Goal: Task Accomplishment & Management: Use online tool/utility

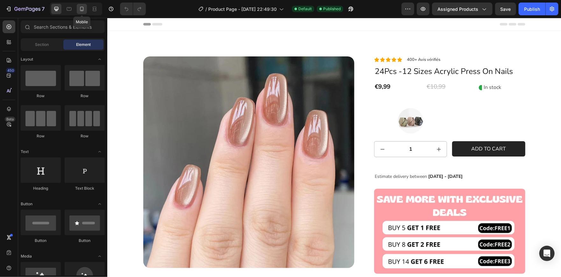
click at [81, 11] on icon at bounding box center [82, 9] width 6 height 6
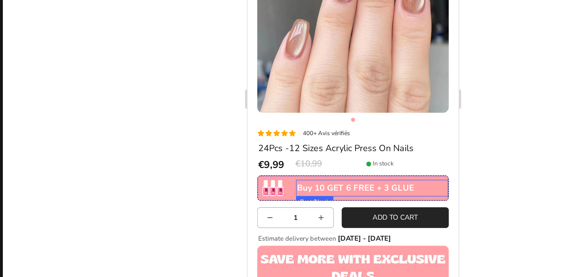
click at [321, 82] on p "Buy 10 GET 6 FREE + 3 GLUE" at bounding box center [327, 86] width 97 height 10
click at [354, 81] on p "Buy 10 GET 6 FREE + 3 GLUE" at bounding box center [327, 86] width 97 height 10
drag, startPoint x: 336, startPoint y: 80, endPoint x: 332, endPoint y: 81, distance: 4.2
click at [332, 81] on p "Buy 10 GET 6 FREE + 3 GLUE" at bounding box center [327, 86] width 97 height 10
click at [353, 81] on p "Buy 10 GET 6 FREE + 1 GLUE" at bounding box center [327, 86] width 97 height 10
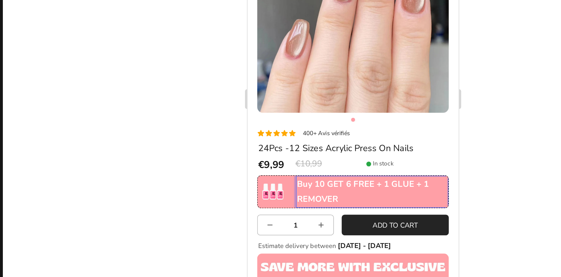
click at [429, 190] on div at bounding box center [333, 147] width 453 height 259
click at [261, 87] on img at bounding box center [264, 89] width 16 height 16
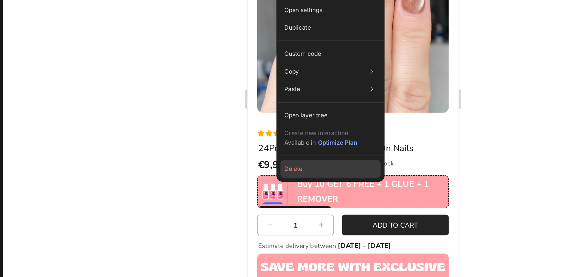
click at [301, 190] on button "Delete" at bounding box center [319, 192] width 65 height 11
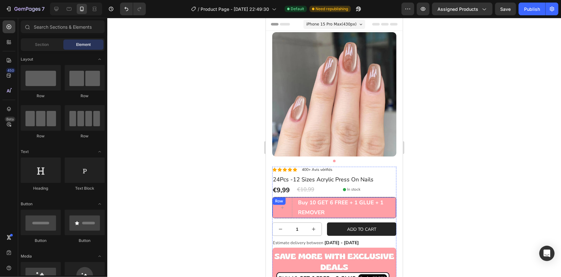
click at [294, 201] on div "Buy 10 GET 6 FREE + 1 GLUE + 1 REMOVER Text Block Row" at bounding box center [334, 206] width 124 height 21
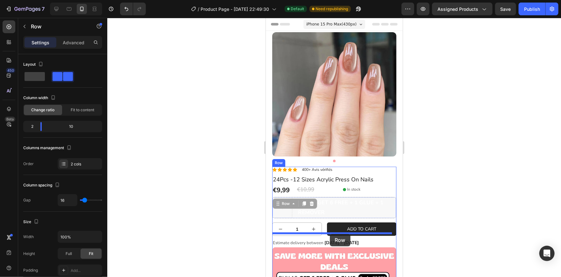
drag, startPoint x: 294, startPoint y: 209, endPoint x: 329, endPoint y: 233, distance: 43.0
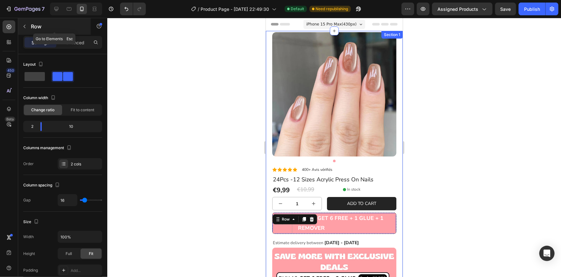
click at [25, 31] on button "button" at bounding box center [24, 26] width 10 height 10
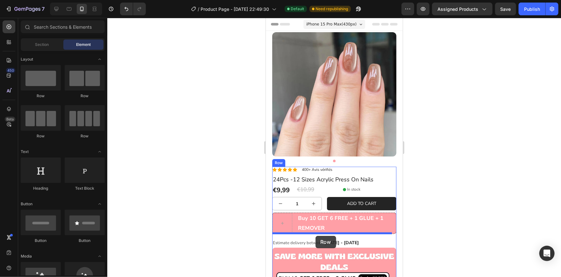
drag, startPoint x: 309, startPoint y: 92, endPoint x: 315, endPoint y: 235, distance: 143.0
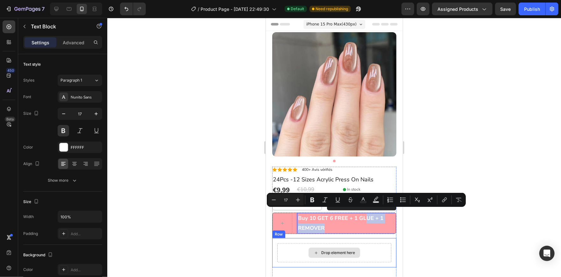
drag, startPoint x: 362, startPoint y: 214, endPoint x: 352, endPoint y: 246, distance: 34.0
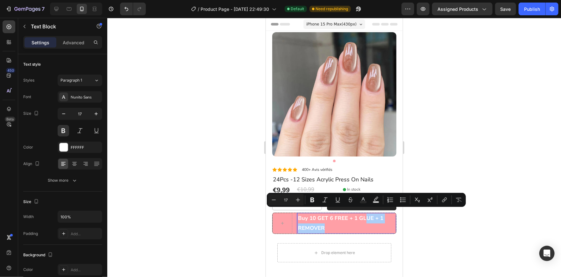
click at [434, 227] on div at bounding box center [333, 147] width 453 height 259
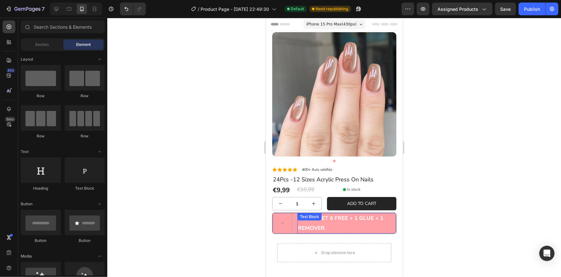
click at [341, 213] on div "Buy 10 GET 6 FREE + 1 GLUE + 1 REMOVER Text Block" at bounding box center [346, 222] width 99 height 21
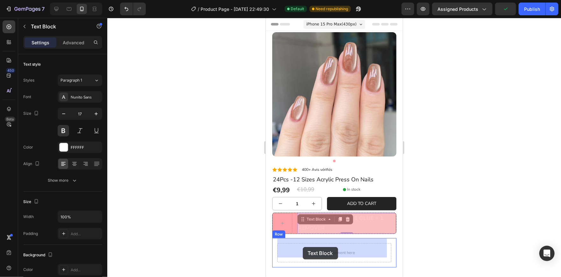
drag, startPoint x: 301, startPoint y: 216, endPoint x: 302, endPoint y: 246, distance: 30.0
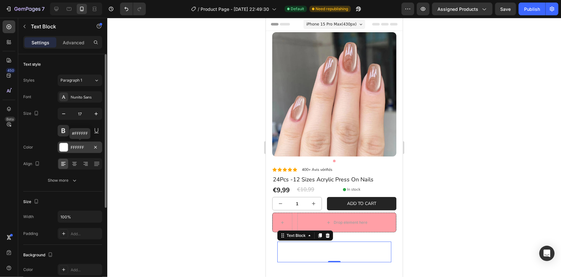
click at [67, 147] on div at bounding box center [64, 147] width 8 height 8
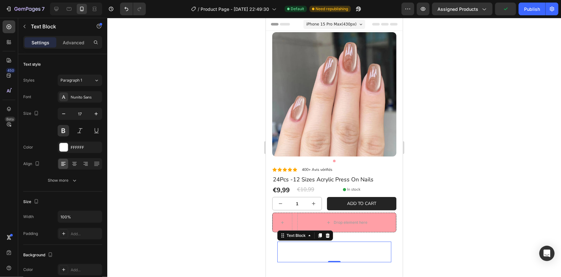
click at [241, 208] on div at bounding box center [333, 147] width 453 height 259
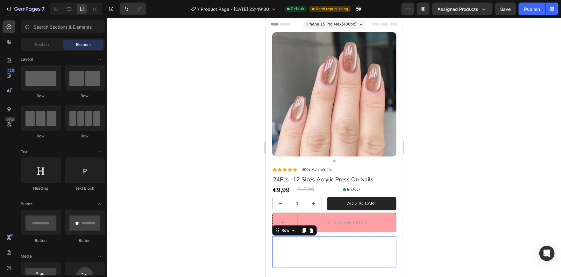
click at [273, 250] on div "Buy 10 GET 6 FREE + 1 GLUE + 1 REMOVER Text Block Row 0" at bounding box center [334, 251] width 124 height 31
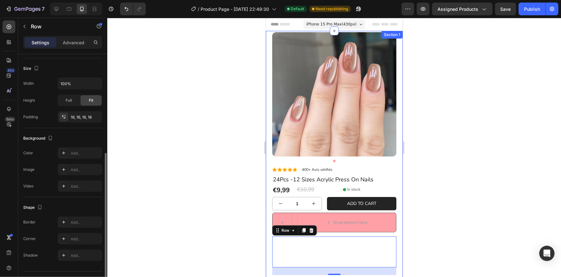
scroll to position [131, 0]
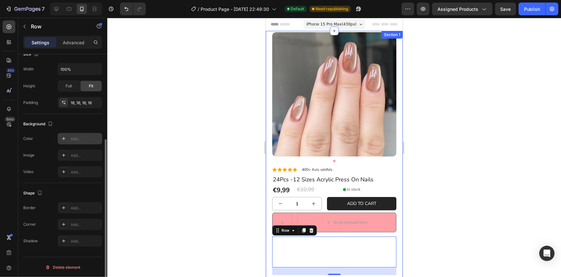
click at [64, 140] on icon at bounding box center [63, 138] width 5 height 5
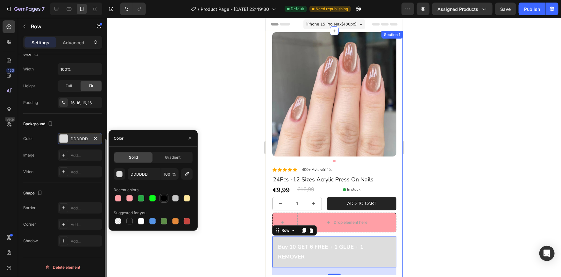
click at [162, 198] on div at bounding box center [164, 198] width 6 height 6
type input "000000"
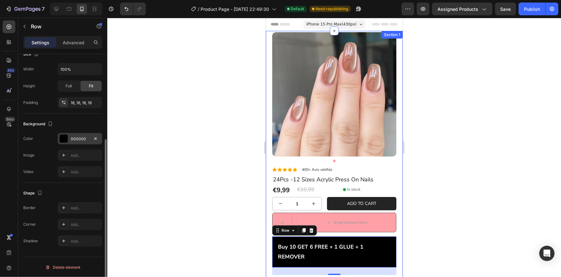
click at [217, 198] on div at bounding box center [333, 147] width 453 height 259
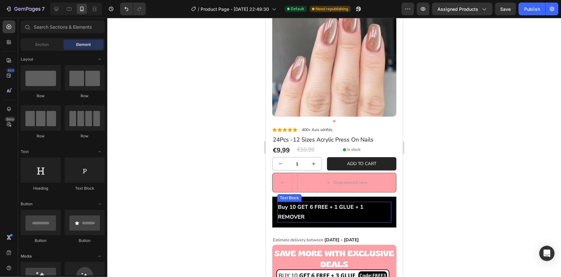
scroll to position [40, 0]
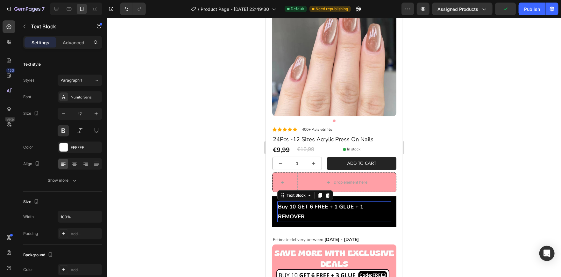
click at [311, 208] on p "Buy 10 GET 6 FREE + 1 GLUE + 1 REMOVER" at bounding box center [333, 210] width 113 height 19
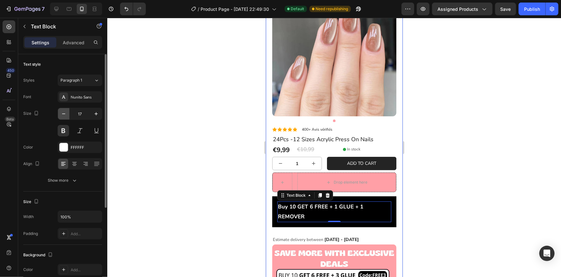
click at [67, 114] on icon "button" at bounding box center [63, 113] width 6 height 6
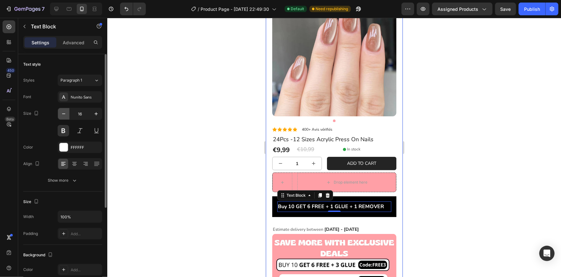
click at [67, 114] on icon "button" at bounding box center [63, 113] width 6 height 6
click at [92, 113] on button "button" at bounding box center [95, 113] width 11 height 11
type input "16"
click at [228, 163] on div at bounding box center [333, 147] width 453 height 259
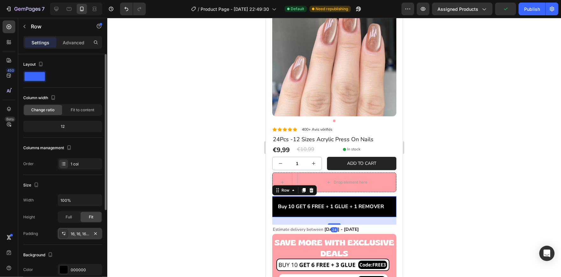
click at [74, 231] on div "16, 16, 16, 16" at bounding box center [80, 234] width 18 height 6
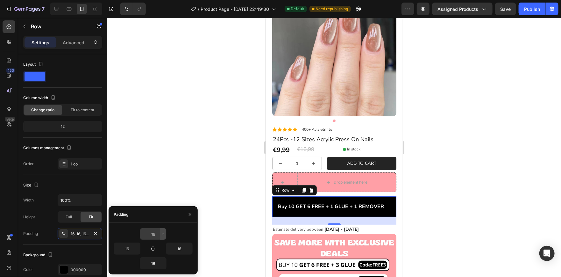
click at [163, 233] on icon "button" at bounding box center [162, 233] width 5 height 5
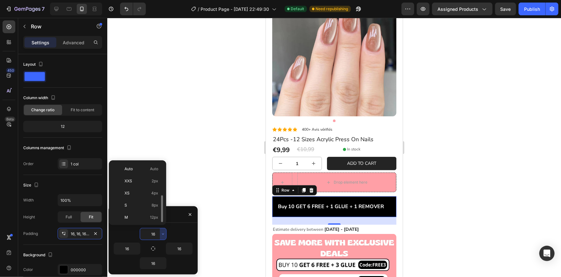
scroll to position [23, 0]
click at [136, 176] on div "XS 4px" at bounding box center [136, 182] width 50 height 12
type input "4"
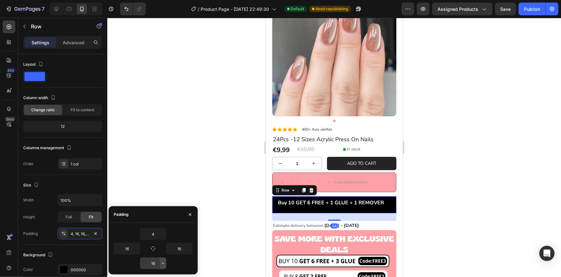
click at [160, 259] on button "button" at bounding box center [163, 262] width 6 height 11
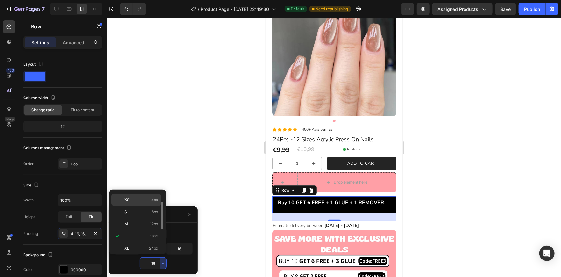
click at [141, 206] on div "XS 4px" at bounding box center [136, 212] width 50 height 12
type input "4"
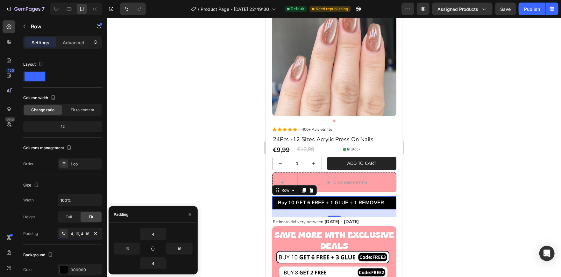
click at [208, 209] on div at bounding box center [333, 147] width 453 height 259
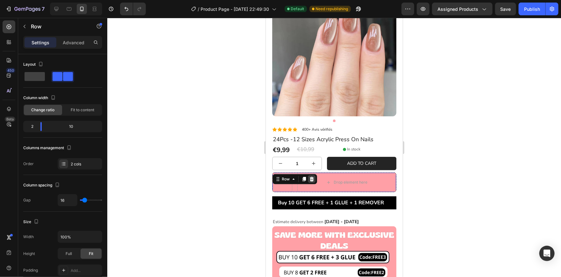
click at [312, 176] on icon at bounding box center [311, 178] width 4 height 4
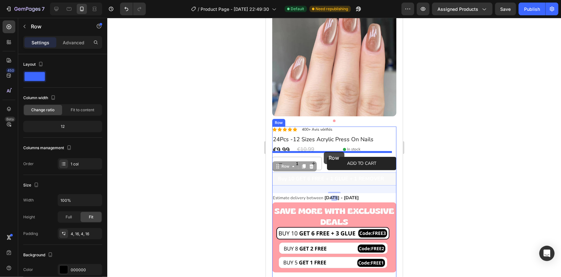
drag, startPoint x: 274, startPoint y: 177, endPoint x: 323, endPoint y: 151, distance: 55.5
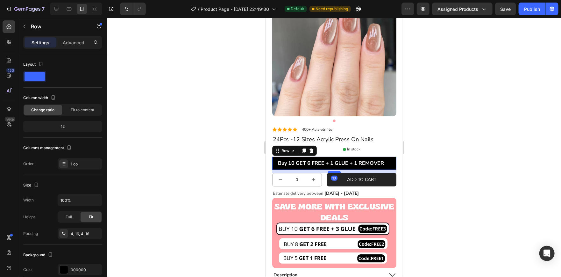
drag, startPoint x: 330, startPoint y: 171, endPoint x: 330, endPoint y: 166, distance: 4.5
click at [330, 171] on div at bounding box center [333, 172] width 13 height 2
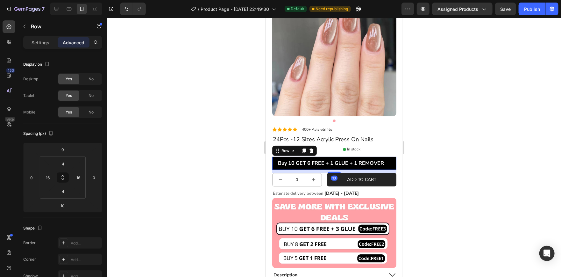
click at [460, 151] on div at bounding box center [333, 147] width 453 height 259
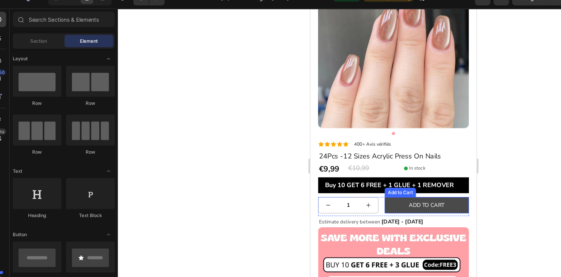
click at [423, 167] on button "ADD TO CART" at bounding box center [405, 169] width 69 height 13
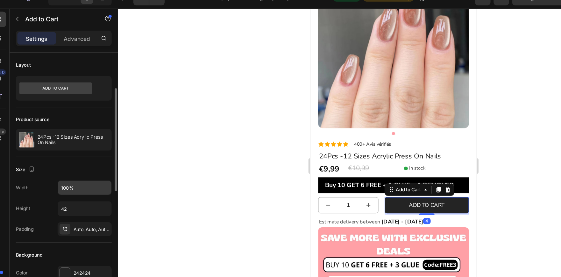
scroll to position [25, 0]
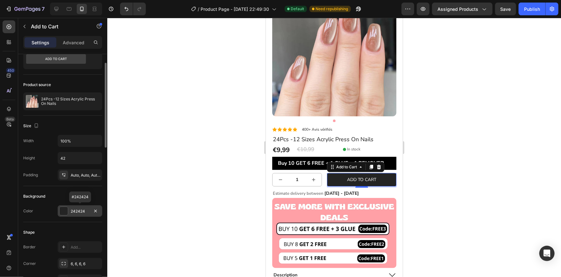
click at [64, 210] on div at bounding box center [64, 211] width 8 height 8
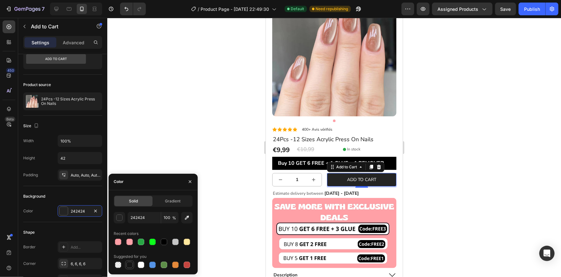
click at [128, 265] on div at bounding box center [129, 264] width 6 height 6
type input "151515"
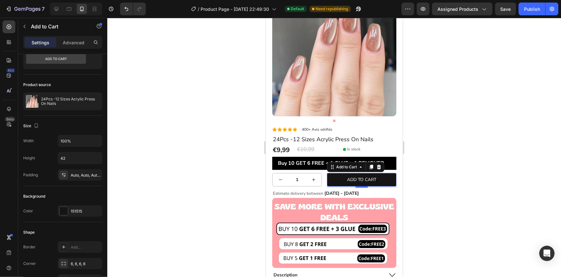
click at [217, 166] on div at bounding box center [333, 147] width 453 height 259
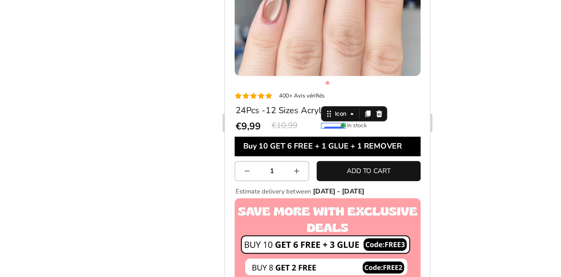
click at [296, 59] on div "Icon 0" at bounding box center [296, 61] width 17 height 4
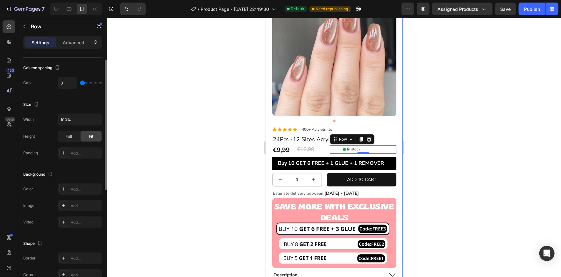
scroll to position [0, 0]
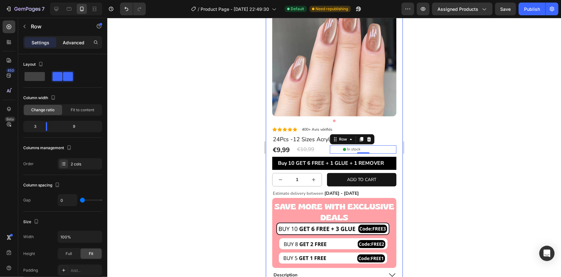
click at [73, 41] on p "Advanced" at bounding box center [74, 42] width 22 height 7
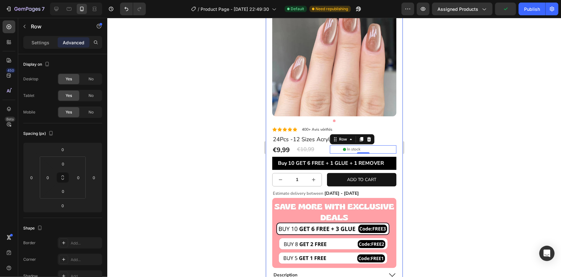
click at [200, 201] on div at bounding box center [333, 147] width 453 height 259
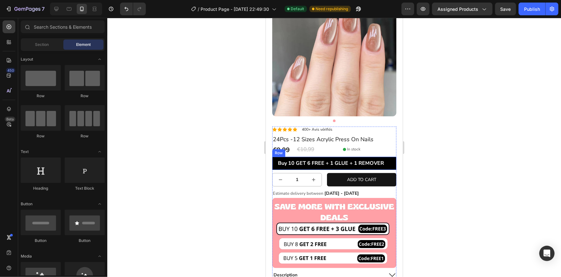
click at [273, 160] on div "Buy 10 GET 6 FREE + 1 GLUE + 1 REMOVER Text Block Row" at bounding box center [334, 162] width 124 height 13
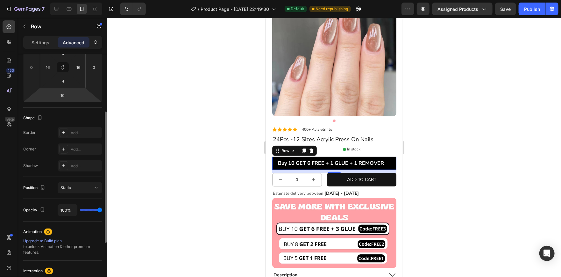
scroll to position [110, 0]
click at [65, 146] on icon at bounding box center [63, 148] width 5 height 5
click at [205, 136] on div at bounding box center [333, 147] width 453 height 259
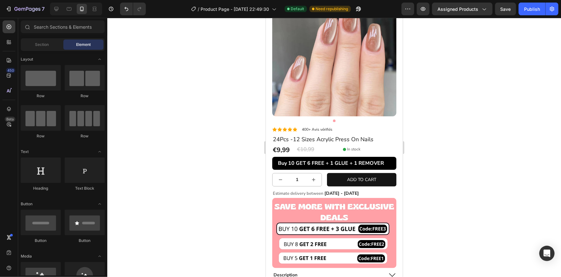
click at [205, 136] on div at bounding box center [333, 147] width 453 height 259
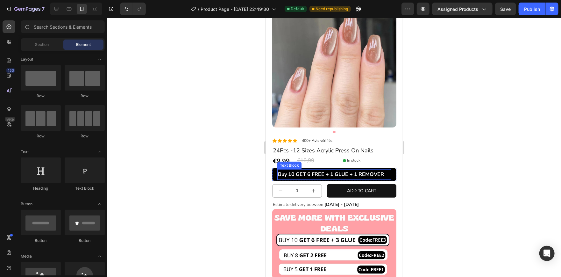
scroll to position [28, 0]
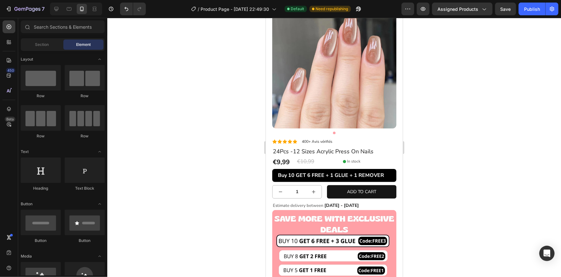
click at [425, 152] on div at bounding box center [333, 147] width 453 height 259
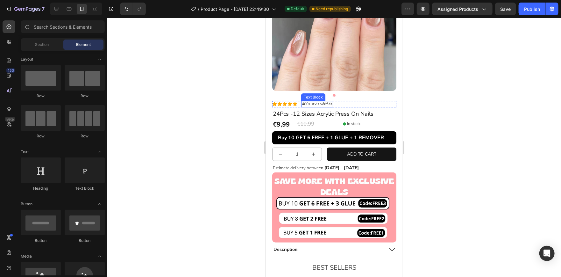
scroll to position [65, 0]
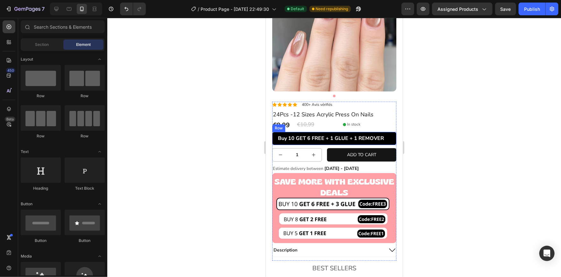
click at [389, 134] on div "Buy 10 GET 6 FREE + 1 GLUE + 1 REMOVER Text Block Row" at bounding box center [334, 137] width 124 height 13
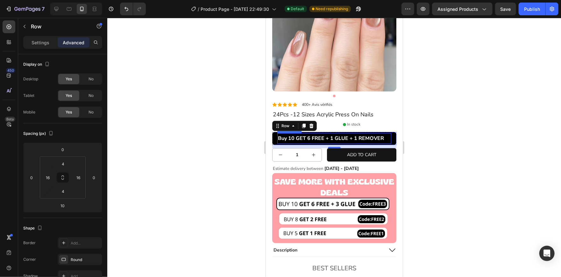
click at [305, 133] on p "Buy 10 GET 6 FREE + 1 GLUE + 1 REMOVER" at bounding box center [333, 137] width 113 height 9
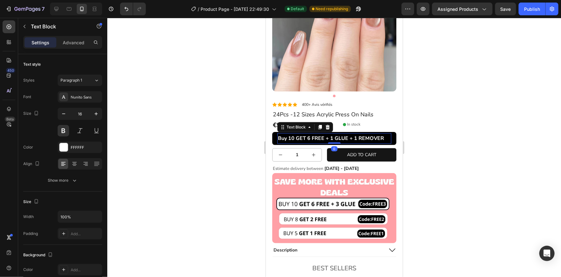
click at [305, 133] on p "Buy 10 GET 6 FREE + 1 GLUE + 1 REMOVER" at bounding box center [333, 137] width 113 height 9
drag, startPoint x: 305, startPoint y: 131, endPoint x: 296, endPoint y: 132, distance: 9.2
click at [296, 133] on p "Buy 10 GET 6 FREE + 1 GLUE + 1 REMOVER" at bounding box center [333, 137] width 113 height 9
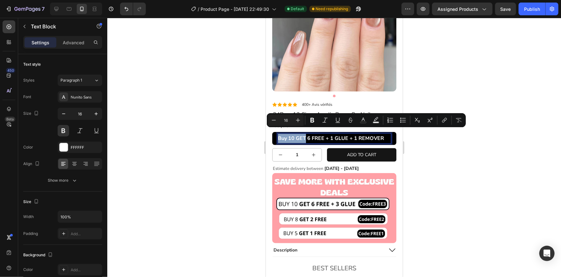
drag, startPoint x: 305, startPoint y: 134, endPoint x: 277, endPoint y: 135, distance: 27.4
click at [277, 135] on p "Buy 10 GET 6 FREE + 1 GLUE + 1 REMOVER" at bounding box center [333, 137] width 113 height 9
click at [310, 122] on icon "Editor contextual toolbar" at bounding box center [312, 120] width 6 height 6
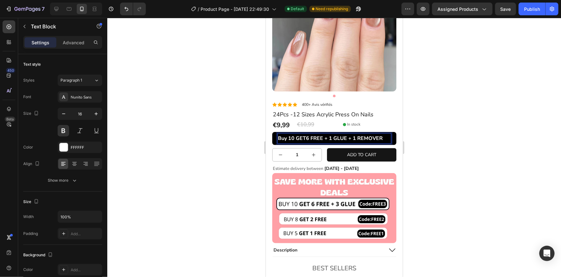
click at [305, 133] on p "Buy 10 GET 6 FREE + 1 GLUE + 1 REMOVER" at bounding box center [333, 137] width 113 height 9
drag, startPoint x: 294, startPoint y: 131, endPoint x: 278, endPoint y: 135, distance: 16.2
click at [278, 135] on strong "Buy 10 GET" at bounding box center [291, 137] width 28 height 7
click at [289, 134] on strong "Buy 10 GET" at bounding box center [291, 137] width 28 height 7
drag, startPoint x: 293, startPoint y: 134, endPoint x: 278, endPoint y: 135, distance: 15.0
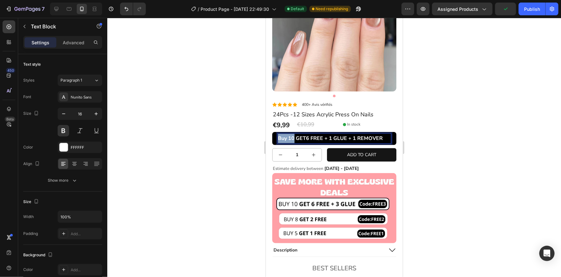
click at [278, 135] on strong "Buy 10 GET" at bounding box center [291, 137] width 28 height 7
drag, startPoint x: 25, startPoint y: 115, endPoint x: 205, endPoint y: 125, distance: 180.1
click at [205, 125] on div at bounding box center [333, 147] width 453 height 259
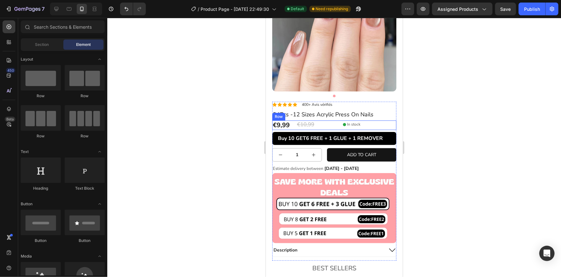
click at [329, 124] on div "Icon In stock Text Block Row" at bounding box center [362, 125] width 67 height 10
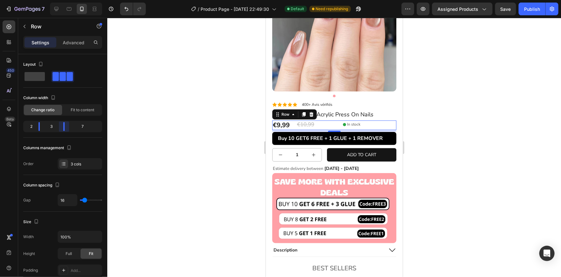
drag, startPoint x: 62, startPoint y: 128, endPoint x: 54, endPoint y: 128, distance: 7.3
click at [54, 0] on body "7 / Product Page - Aug 16, 22:49:30 Default Need republishing Preview Assigned …" at bounding box center [280, 0] width 561 height 0
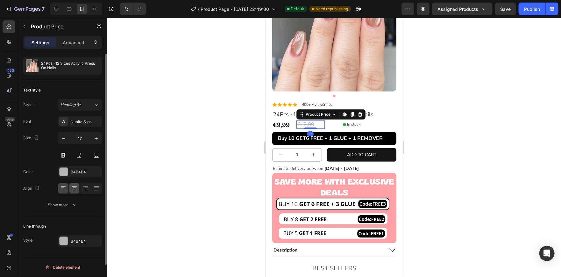
scroll to position [0, 0]
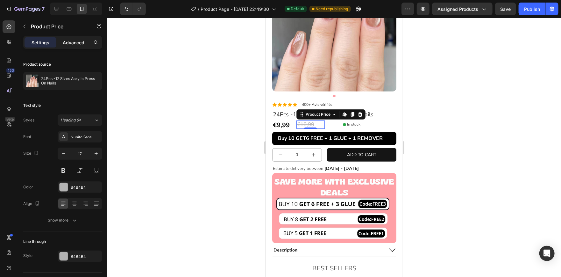
click at [70, 39] on p "Advanced" at bounding box center [74, 42] width 22 height 7
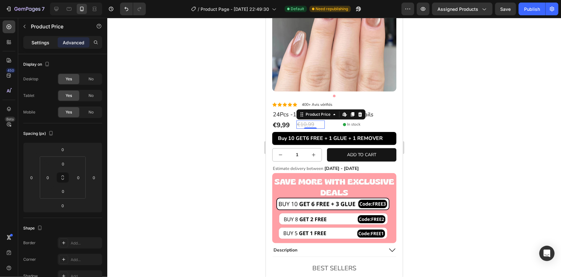
click at [47, 42] on p "Settings" at bounding box center [41, 42] width 18 height 7
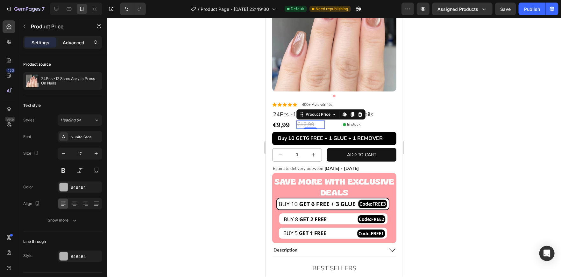
click at [81, 42] on p "Advanced" at bounding box center [74, 42] width 22 height 7
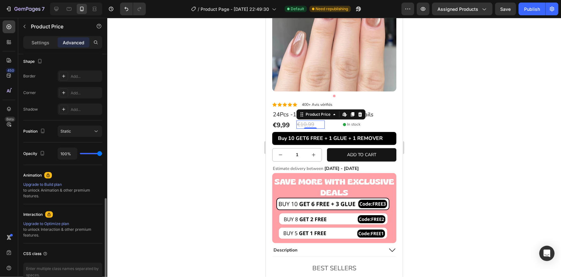
scroll to position [201, 0]
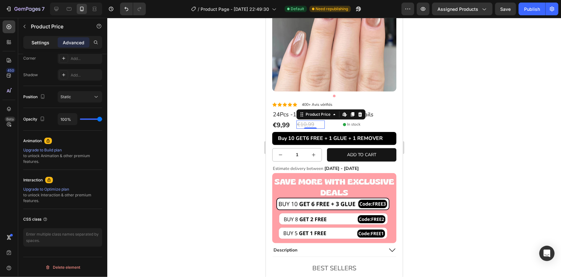
click at [39, 40] on p "Settings" at bounding box center [41, 42] width 18 height 7
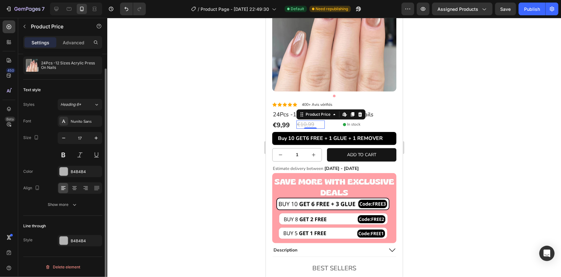
scroll to position [15, 0]
click at [75, 190] on icon at bounding box center [74, 188] width 6 height 6
click at [92, 195] on div "Font Nunito Sans Size 17 Color B4B4B4 Align Show more" at bounding box center [62, 163] width 79 height 95
click at [68, 206] on div "Show more" at bounding box center [63, 204] width 30 height 6
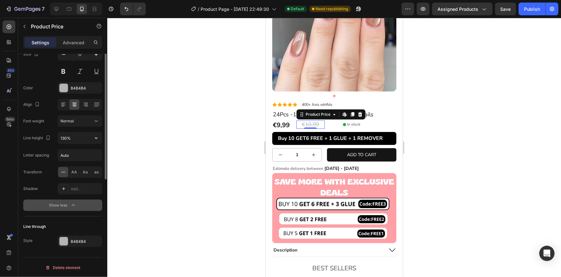
scroll to position [0, 0]
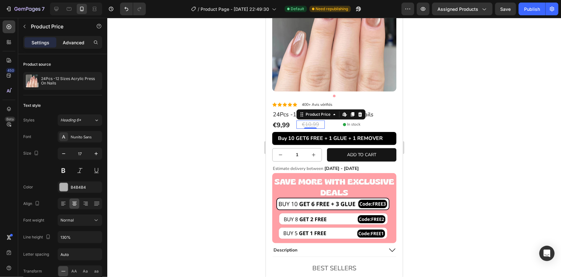
click at [70, 41] on p "Advanced" at bounding box center [74, 42] width 22 height 7
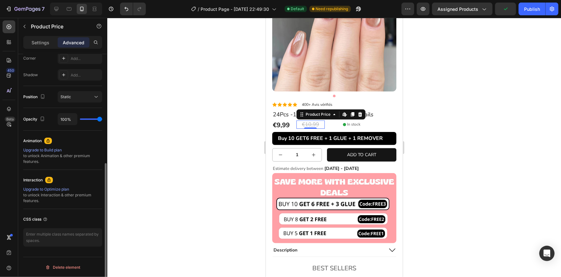
scroll to position [200, 0]
click at [197, 148] on div at bounding box center [333, 147] width 453 height 259
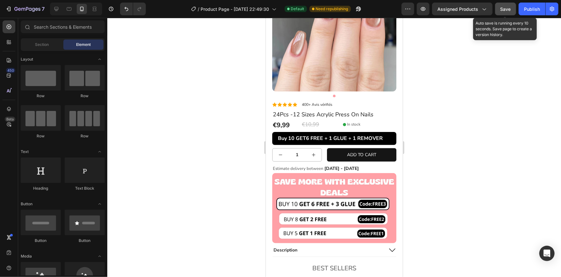
click at [505, 8] on span "Save" at bounding box center [505, 8] width 11 height 5
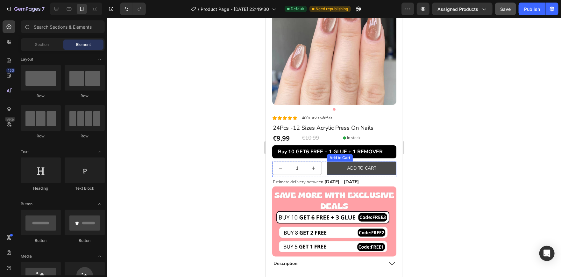
scroll to position [51, 0]
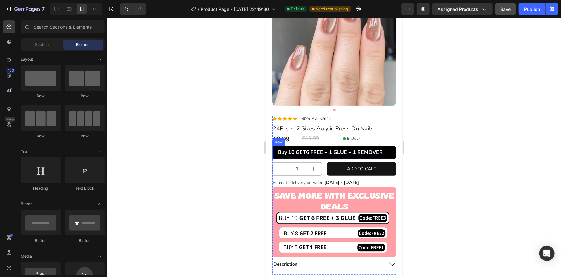
click at [386, 150] on div "Buy 10 GET 6 FREE + 1 GLUE + 1 REMOVER Text Block Row" at bounding box center [334, 151] width 124 height 13
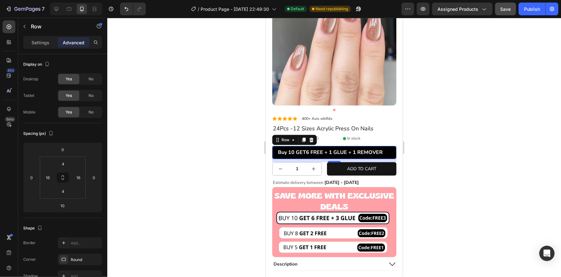
click at [432, 137] on div at bounding box center [333, 147] width 453 height 259
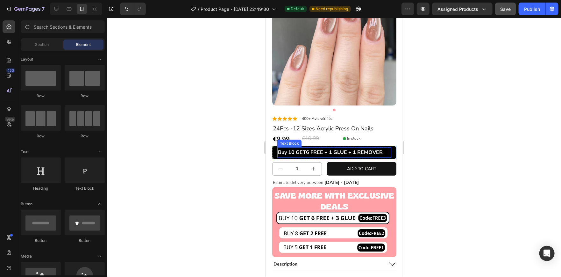
click at [305, 148] on strong "Buy 10 GET" at bounding box center [291, 151] width 28 height 7
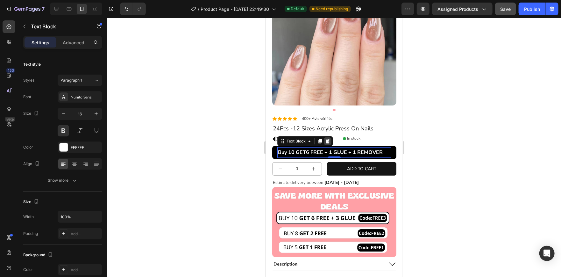
click at [327, 138] on icon at bounding box center [327, 140] width 4 height 4
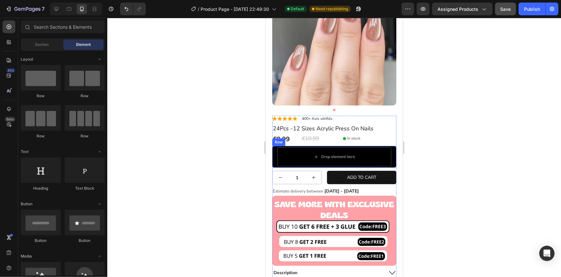
click at [275, 152] on div "Drop element here Row" at bounding box center [334, 156] width 124 height 22
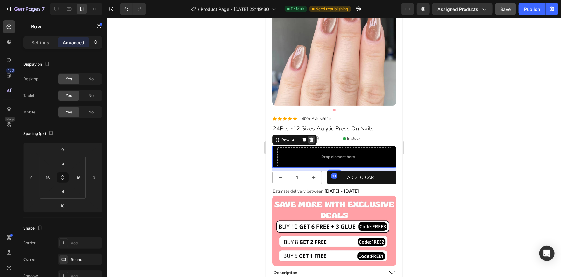
click at [312, 137] on icon at bounding box center [311, 139] width 4 height 4
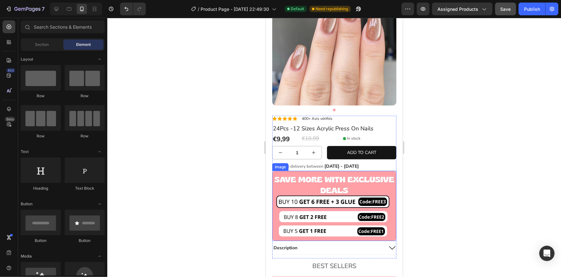
click at [308, 189] on img at bounding box center [334, 205] width 124 height 70
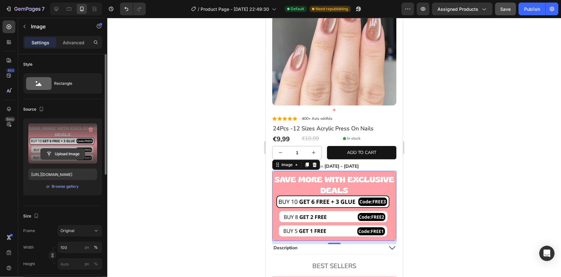
click at [56, 152] on input "file" at bounding box center [63, 153] width 44 height 11
click at [70, 154] on input "file" at bounding box center [63, 153] width 44 height 11
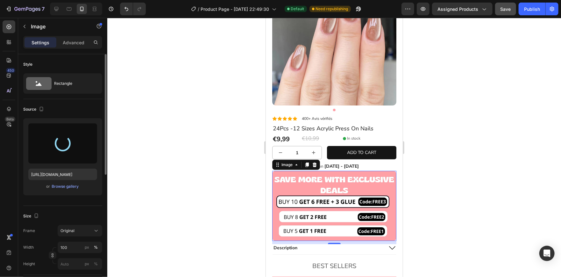
type input "https://cdn.shopify.com/s/files/1/0932/0359/5641/files/gempages_580236150443082…"
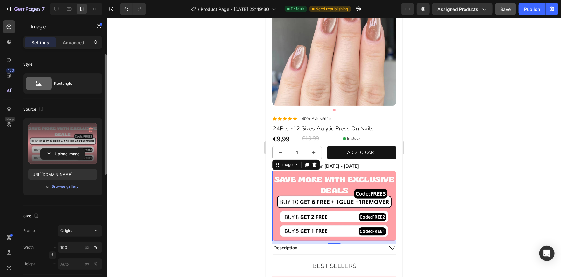
click at [187, 123] on div at bounding box center [333, 147] width 453 height 259
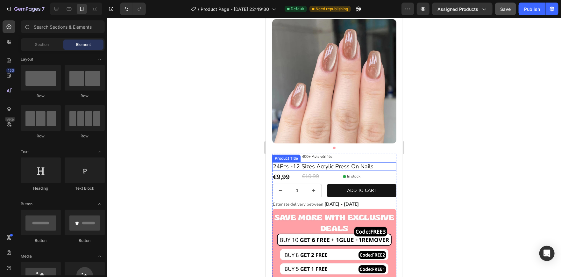
scroll to position [13, 0]
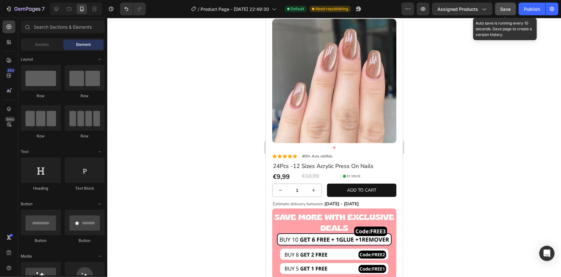
click at [505, 11] on div "Save" at bounding box center [505, 9] width 11 height 7
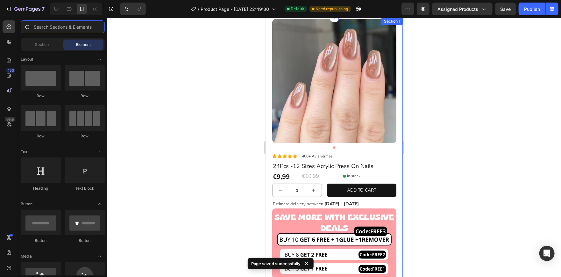
click at [36, 25] on input "text" at bounding box center [63, 26] width 84 height 13
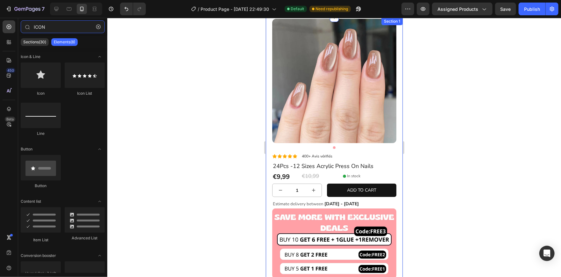
type input "ICON"
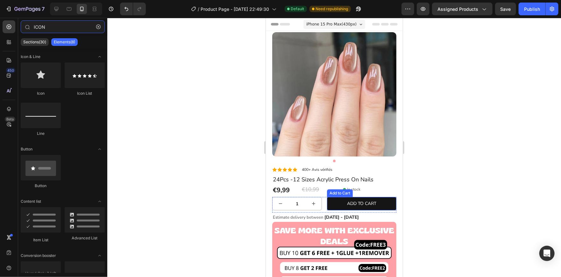
scroll to position [234, 0]
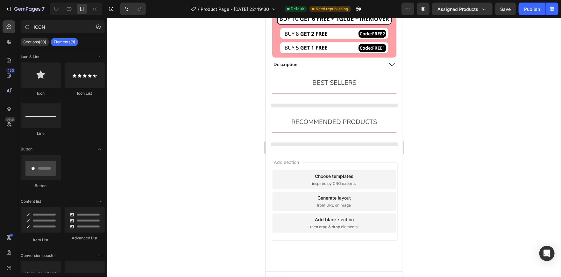
click at [435, 130] on div at bounding box center [333, 147] width 453 height 259
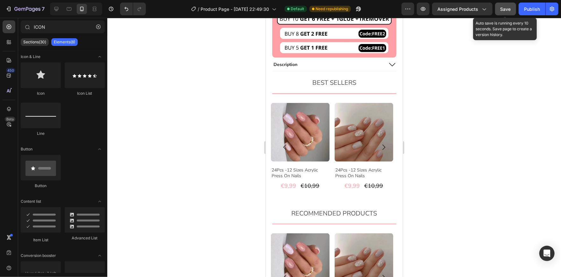
click at [498, 9] on button "Save" at bounding box center [505, 9] width 21 height 13
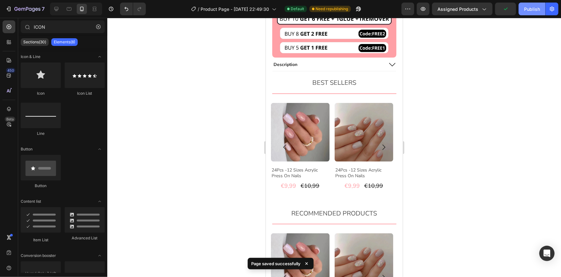
click at [531, 11] on div "Publish" at bounding box center [532, 9] width 16 height 7
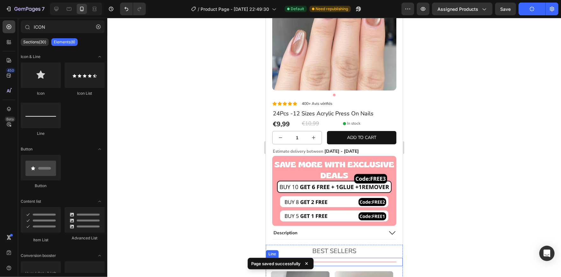
scroll to position [66, 0]
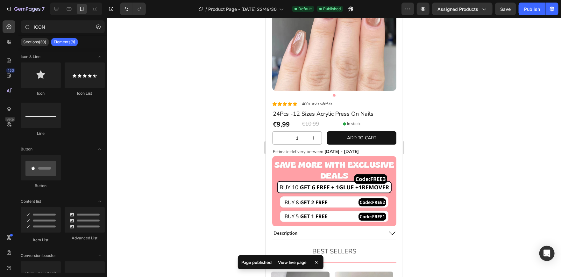
click at [441, 120] on div at bounding box center [333, 147] width 453 height 259
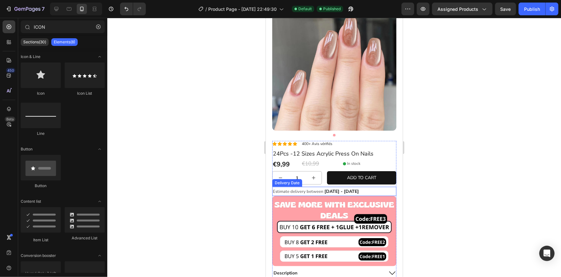
scroll to position [24, 0]
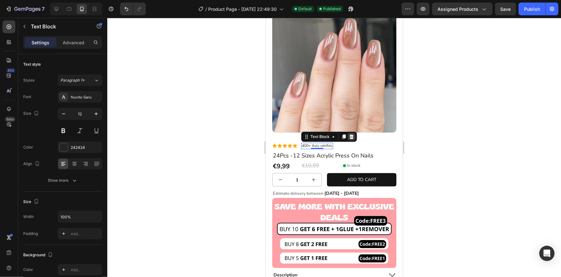
click at [351, 134] on icon at bounding box center [351, 136] width 4 height 4
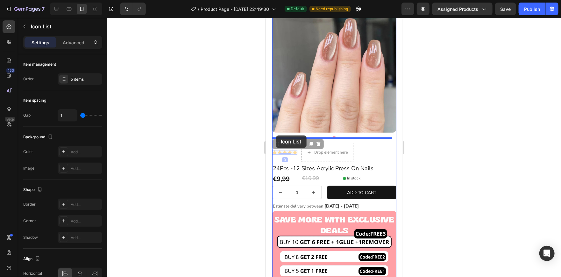
drag, startPoint x: 277, startPoint y: 148, endPoint x: 276, endPoint y: 135, distance: 13.4
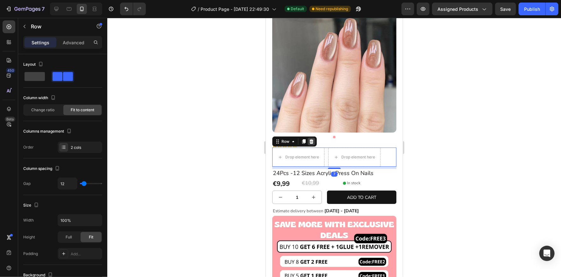
click at [311, 139] on icon at bounding box center [311, 141] width 4 height 4
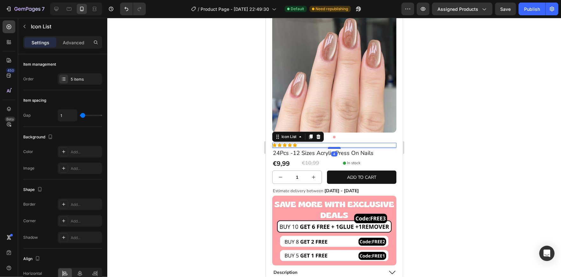
click at [327, 146] on div at bounding box center [333, 147] width 13 height 2
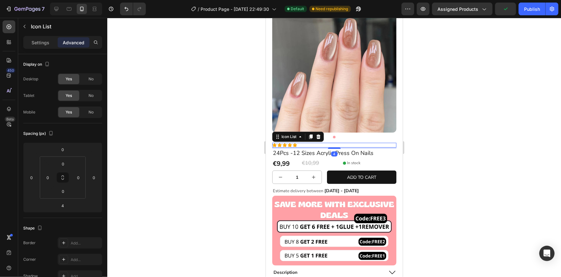
click at [450, 133] on div at bounding box center [333, 147] width 453 height 259
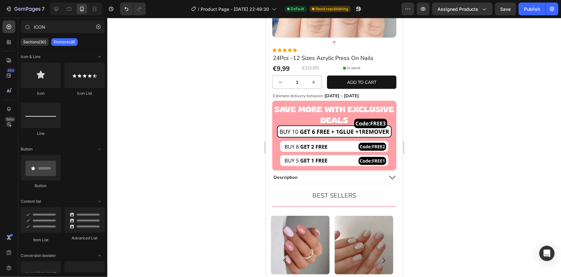
scroll to position [171, 0]
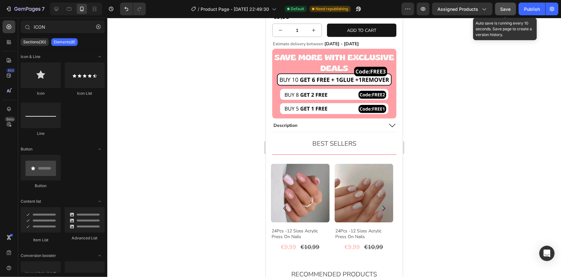
click at [501, 11] on span "Save" at bounding box center [505, 8] width 11 height 5
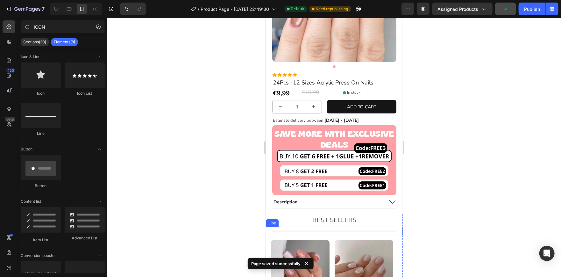
scroll to position [93, 0]
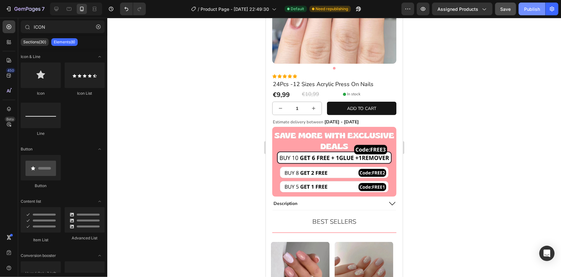
click at [533, 6] on div "Publish" at bounding box center [532, 9] width 16 height 7
click at [330, 118] on span "Aug 30 - Sep 01" at bounding box center [341, 121] width 34 height 6
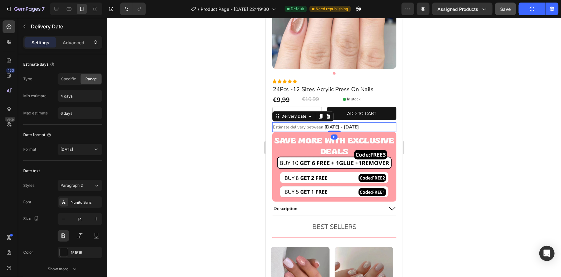
scroll to position [86, 0]
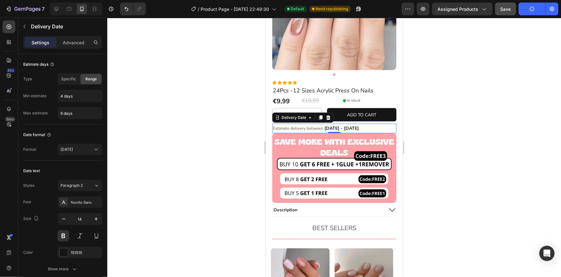
click at [424, 127] on div at bounding box center [333, 147] width 453 height 259
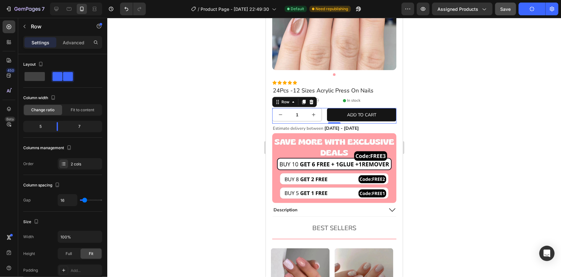
click at [442, 142] on div at bounding box center [333, 147] width 453 height 259
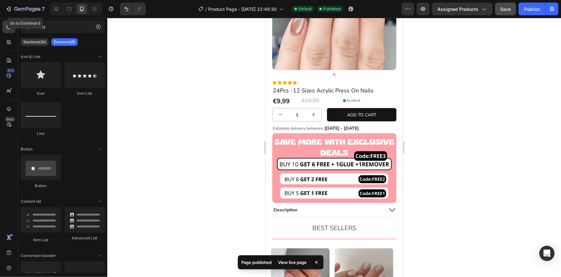
drag, startPoint x: 18, startPoint y: 14, endPoint x: 342, endPoint y: 276, distance: 416.5
click at [342, 0] on html "7 Go to Dashboard / Product Page - Aug 16, 22:49:30 Default Published Preview A…" at bounding box center [280, 0] width 561 height 0
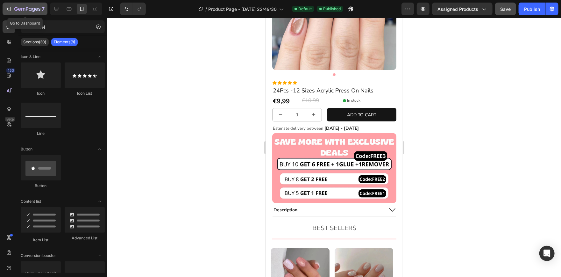
click at [10, 12] on div "7" at bounding box center [24, 9] width 39 height 8
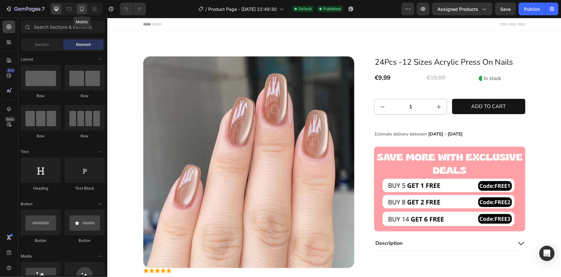
click at [83, 6] on icon at bounding box center [82, 9] width 6 height 6
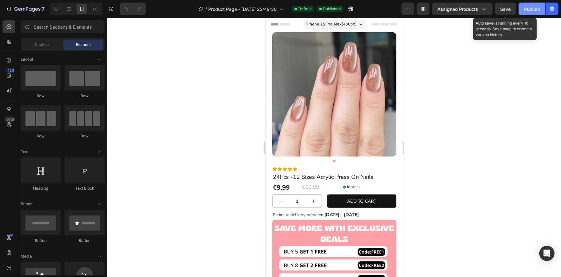
scroll to position [33, 0]
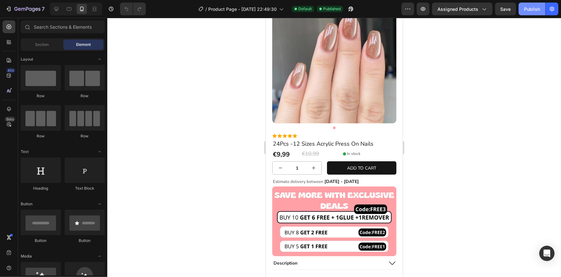
click at [529, 6] on div "Publish" at bounding box center [532, 9] width 16 height 7
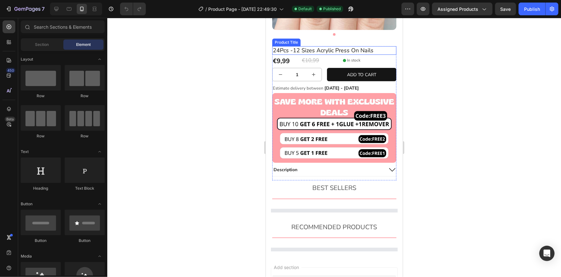
scroll to position [126, 0]
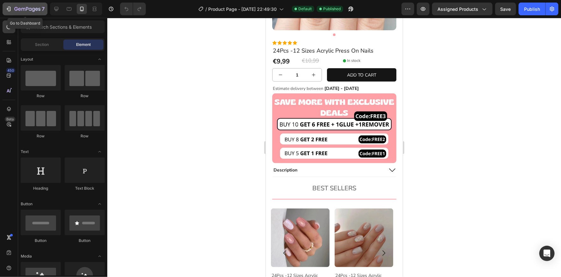
click at [8, 8] on icon "button" at bounding box center [8, 9] width 6 height 6
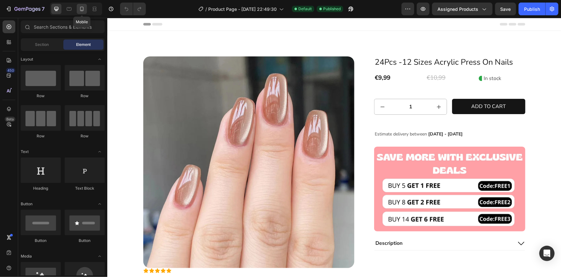
click at [79, 10] on icon at bounding box center [82, 9] width 6 height 6
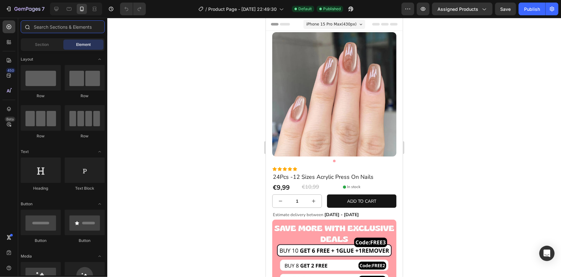
click at [56, 29] on input "text" at bounding box center [63, 26] width 84 height 13
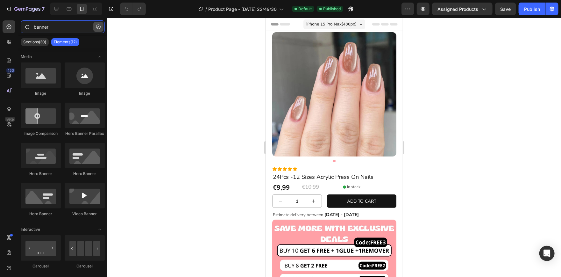
type input "banner"
click at [101, 26] on button "button" at bounding box center [98, 27] width 10 height 10
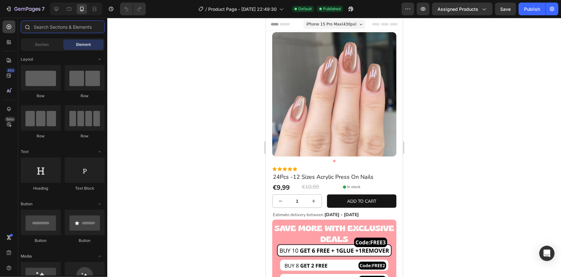
click at [63, 26] on input "text" at bounding box center [63, 26] width 84 height 13
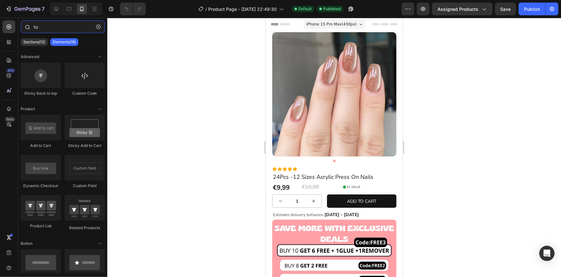
type input "t"
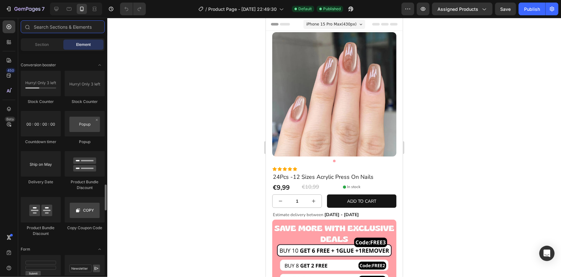
scroll to position [1284, 0]
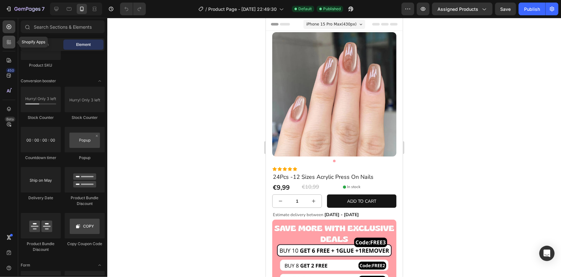
click at [7, 40] on icon at bounding box center [8, 41] width 2 height 2
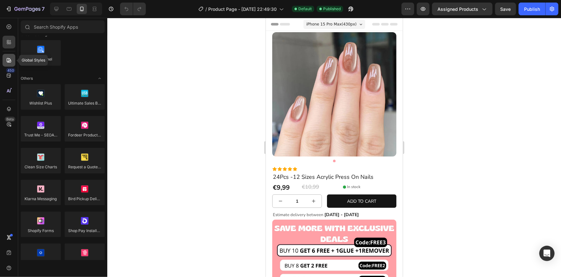
click at [11, 57] on icon at bounding box center [9, 60] width 6 height 6
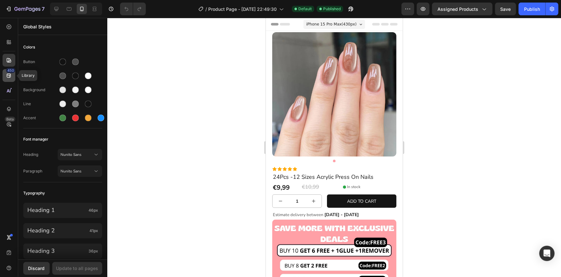
click at [7, 75] on icon at bounding box center [9, 76] width 4 height 4
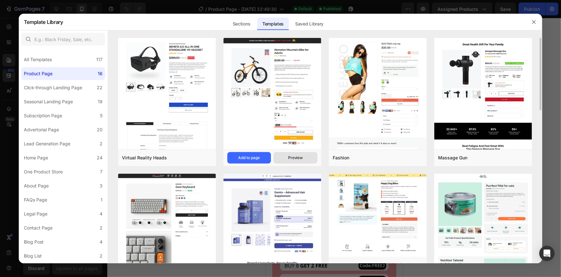
click at [293, 155] on div "Preview" at bounding box center [295, 158] width 15 height 6
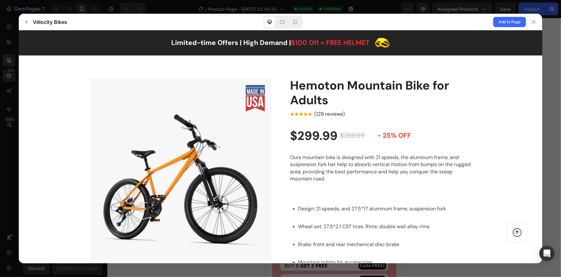
scroll to position [0, 0]
click at [296, 20] on icon at bounding box center [295, 22] width 4 height 4
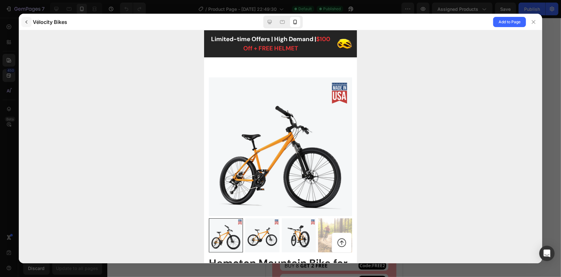
click at [25, 18] on button "button" at bounding box center [26, 22] width 10 height 10
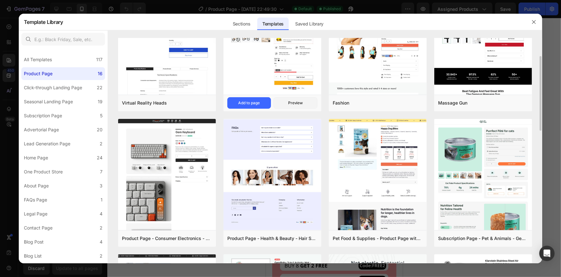
scroll to position [54, 0]
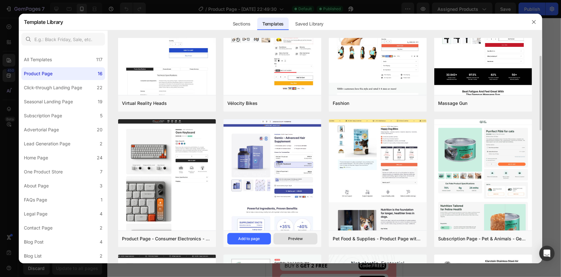
click at [281, 233] on button "Preview" at bounding box center [295, 238] width 44 height 11
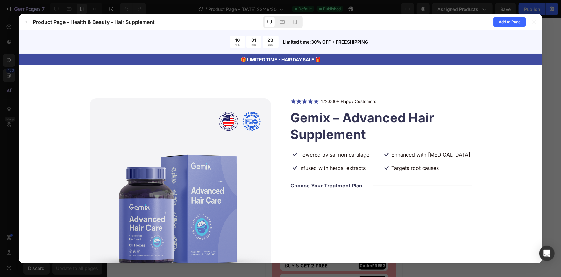
scroll to position [0, 0]
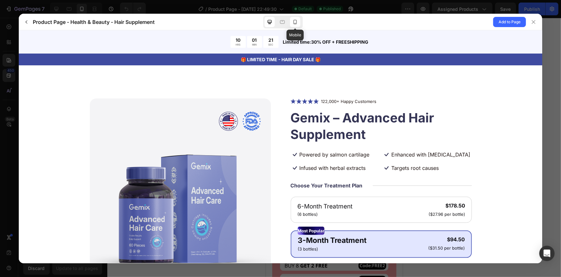
click at [297, 25] on div at bounding box center [295, 22] width 10 height 10
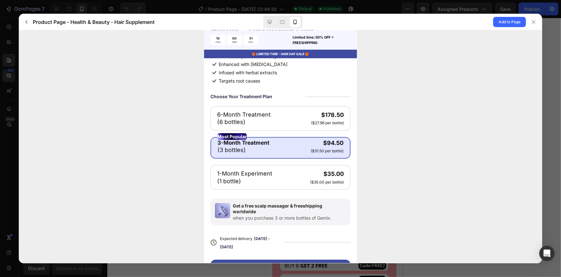
scroll to position [228, 0]
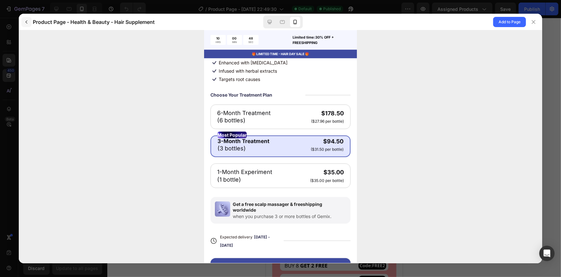
click at [25, 19] on icon "button" at bounding box center [26, 21] width 5 height 5
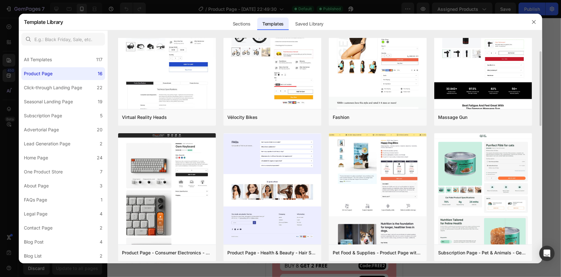
scroll to position [41, 0]
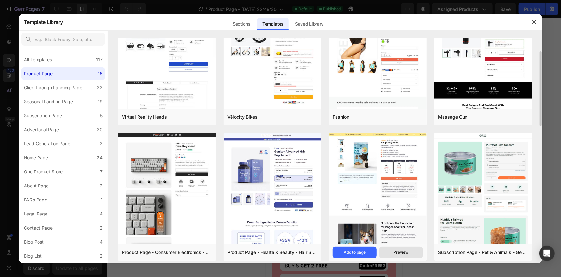
click at [396, 252] on div "Preview" at bounding box center [400, 252] width 15 height 6
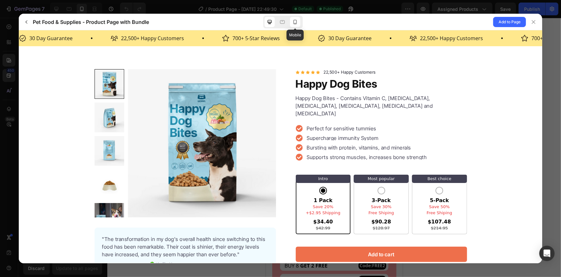
scroll to position [0, 0]
click at [297, 23] on icon at bounding box center [295, 22] width 6 height 6
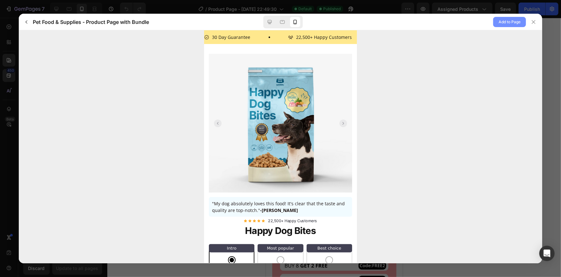
click at [500, 20] on span "Add to Page" at bounding box center [509, 22] width 22 height 8
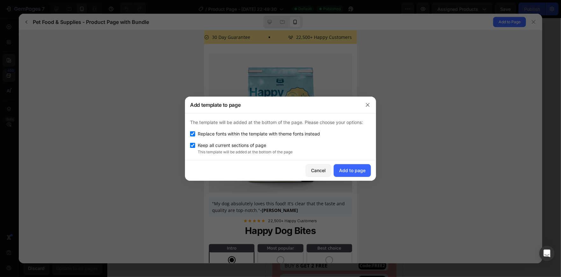
click at [193, 131] on input "checkbox" at bounding box center [192, 133] width 5 height 5
checkbox input "false"
click at [191, 147] on div "Keep all current sections of page" at bounding box center [280, 145] width 181 height 8
checkbox input "false"
click at [348, 166] on button "Add to page" at bounding box center [351, 170] width 37 height 13
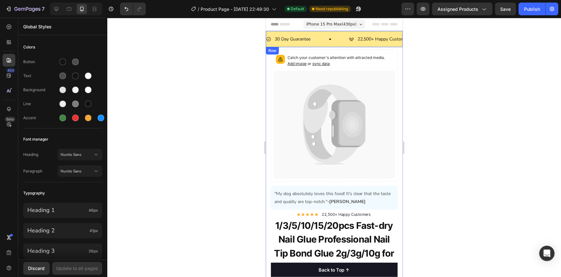
click at [341, 45] on div "30 Day Guarantee Item List 22,500+ Happy Customers Item List 700+ 5-Star Review…" at bounding box center [333, 39] width 137 height 16
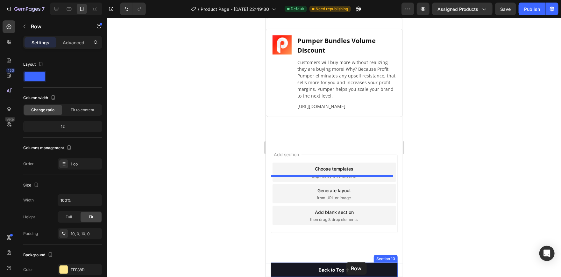
drag, startPoint x: 341, startPoint y: 45, endPoint x: 323, endPoint y: 226, distance: 182.5
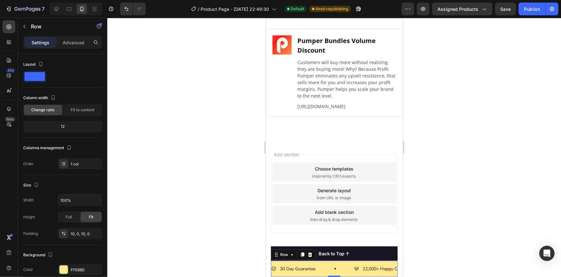
scroll to position [3701, 0]
click at [125, 11] on icon "Undo/Redo" at bounding box center [126, 9] width 6 height 6
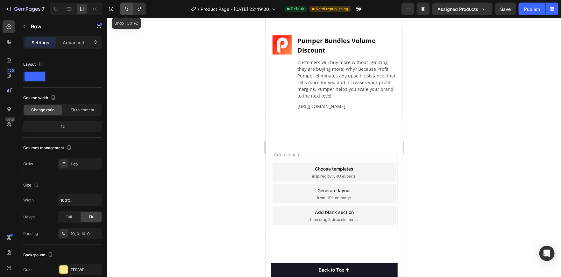
click at [125, 11] on icon "Undo/Redo" at bounding box center [126, 9] width 6 height 6
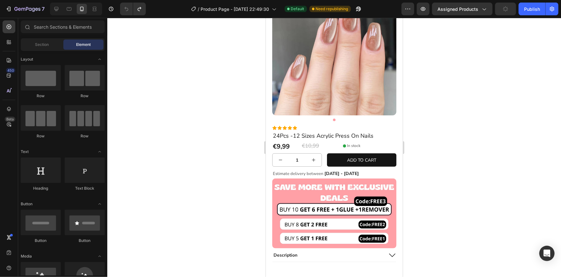
scroll to position [0, 0]
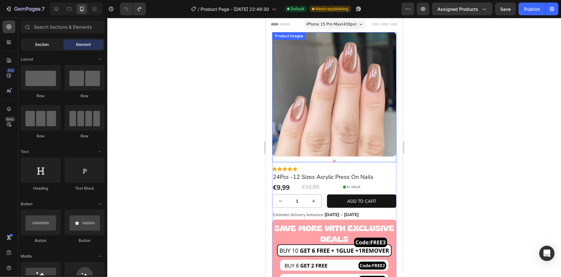
click at [47, 40] on div "Section" at bounding box center [42, 44] width 40 height 10
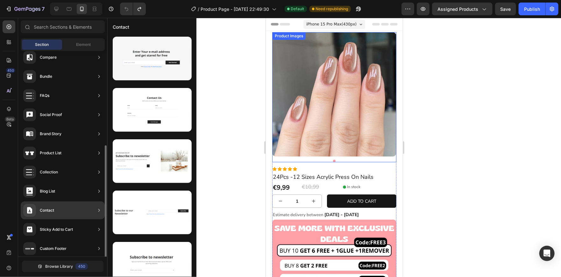
scroll to position [164, 0]
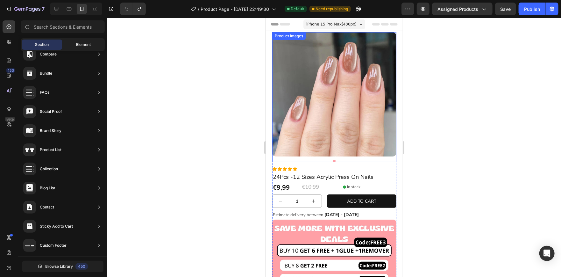
click at [76, 46] on span "Element" at bounding box center [83, 45] width 15 height 6
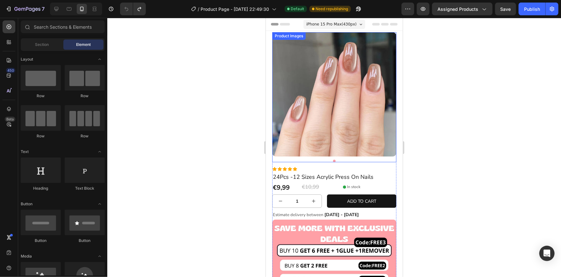
click at [179, 123] on div at bounding box center [333, 147] width 453 height 259
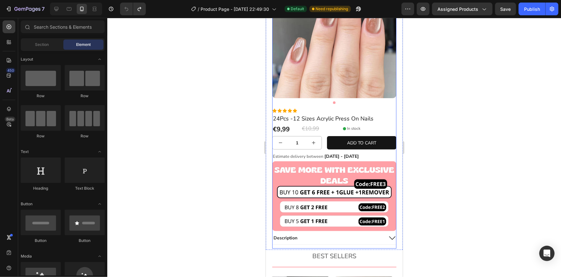
scroll to position [55, 0]
